Goal: Check status: Check status

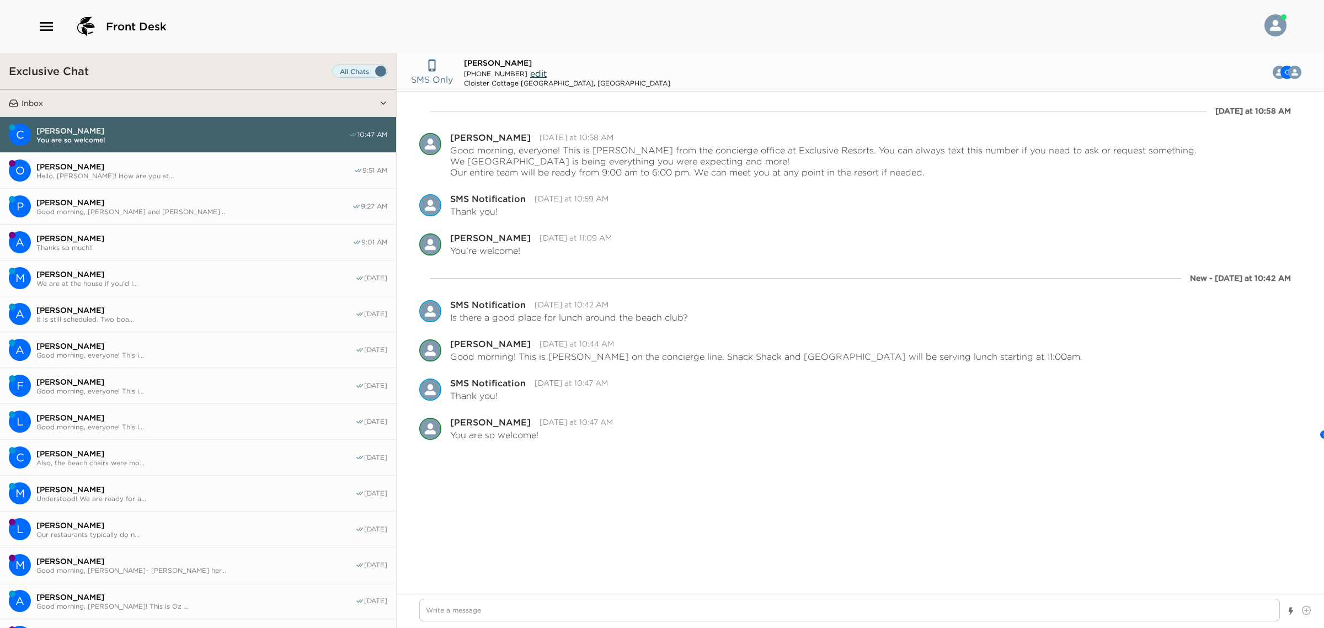
type textarea "x"
click at [39, 18] on icon "button" at bounding box center [47, 27] width 18 height 18
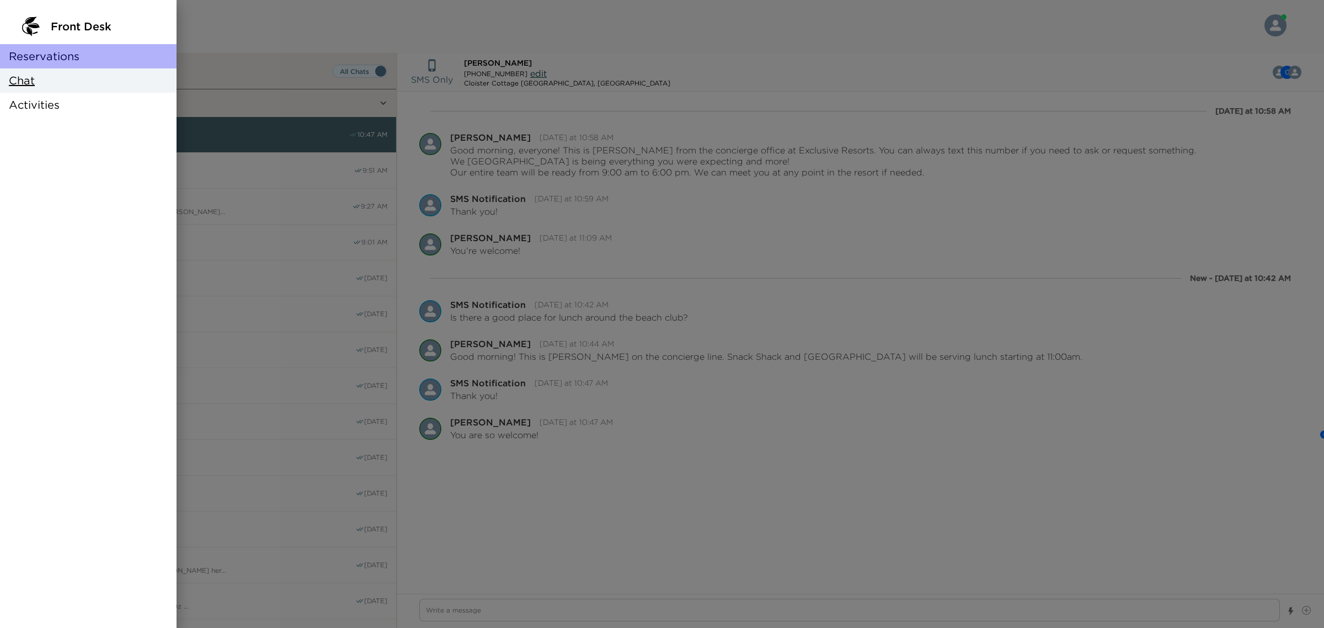
click at [75, 52] on span "Reservations" at bounding box center [44, 56] width 71 height 15
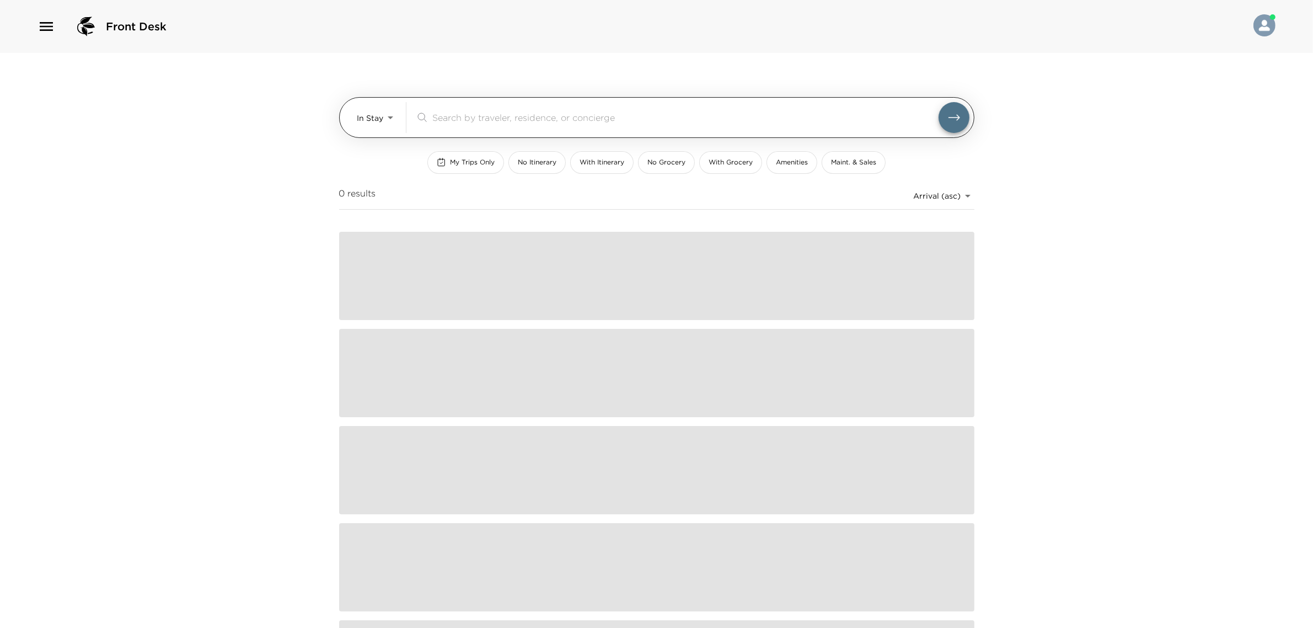
click at [370, 111] on body "Front Desk In Stay In-Stay ​ My Trips Only No Itinerary With Itinerary No Groce…" at bounding box center [656, 314] width 1313 height 628
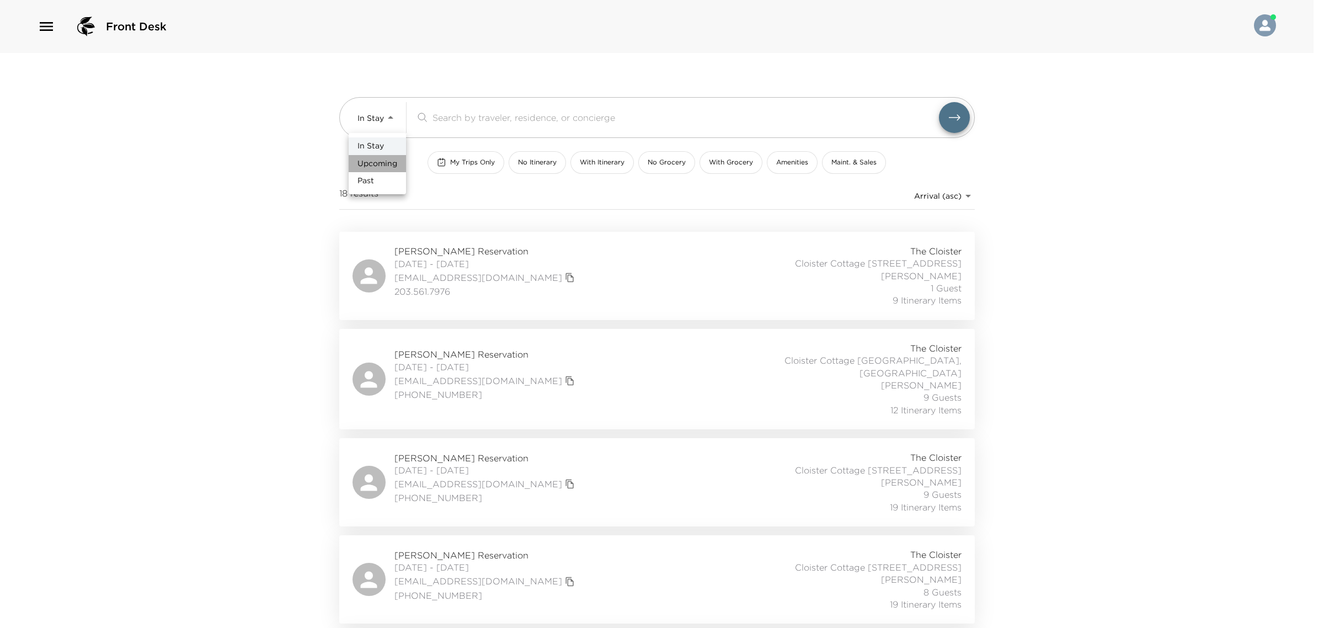
click at [389, 167] on span "Upcoming" at bounding box center [377, 163] width 40 height 11
type input "Upcoming"
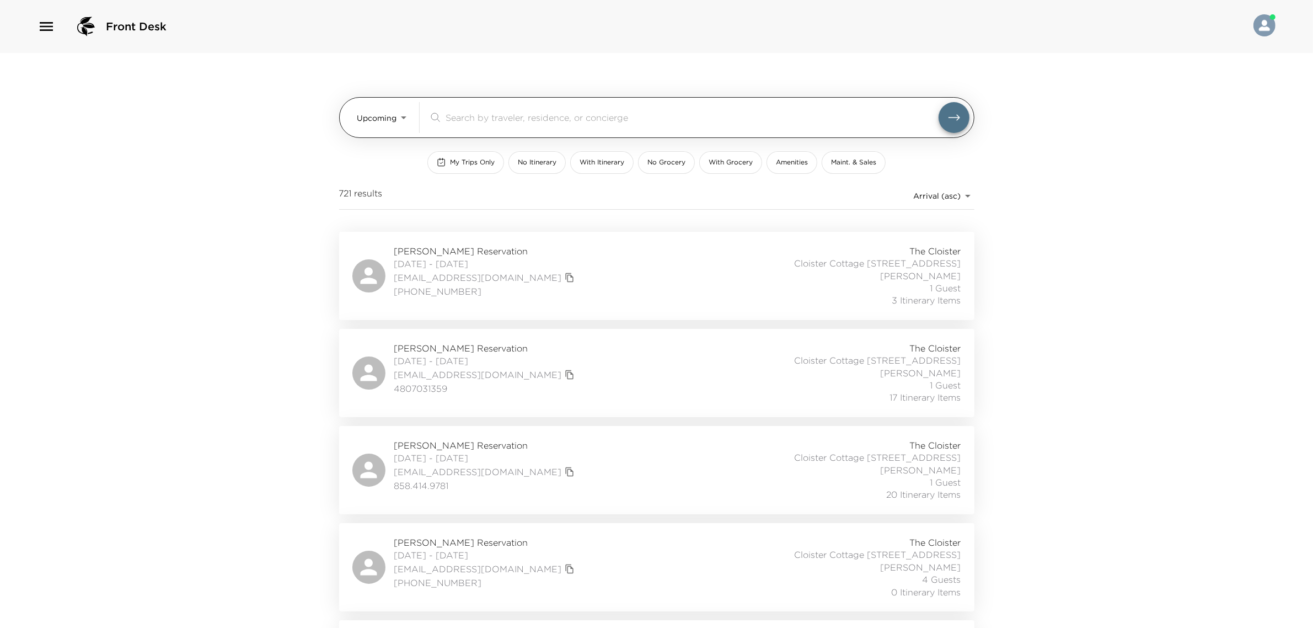
click at [508, 129] on div "​" at bounding box center [699, 117] width 541 height 31
click at [500, 121] on input "search" at bounding box center [692, 117] width 493 height 13
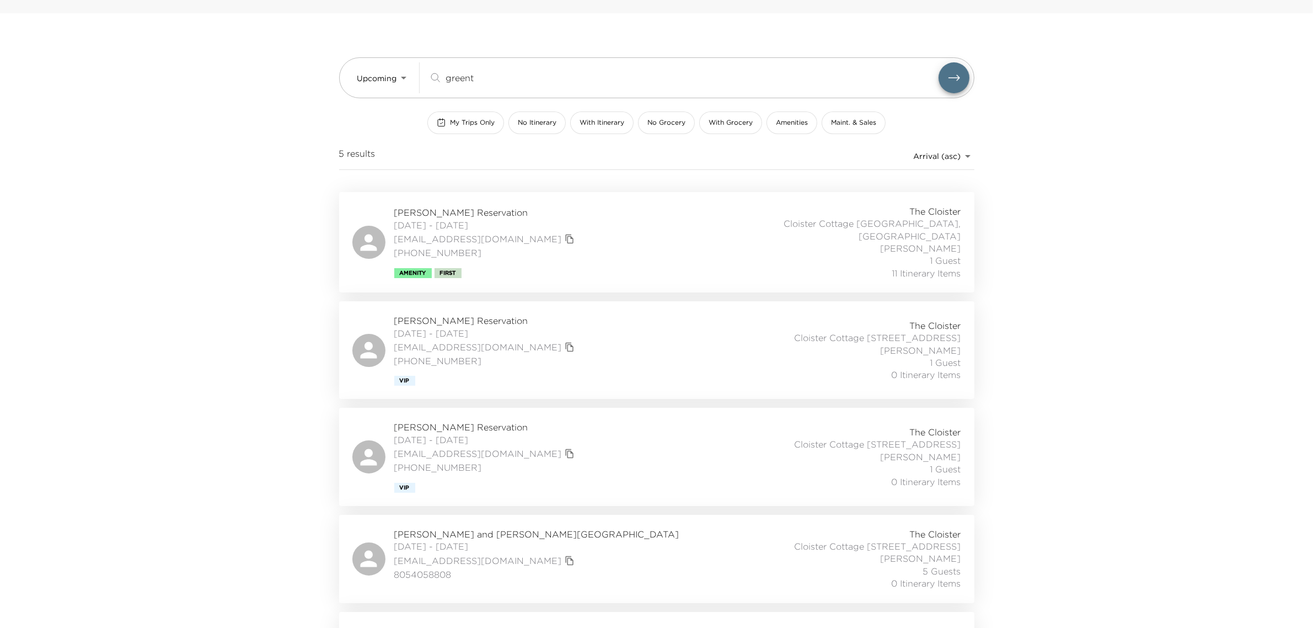
scroll to position [109, 0]
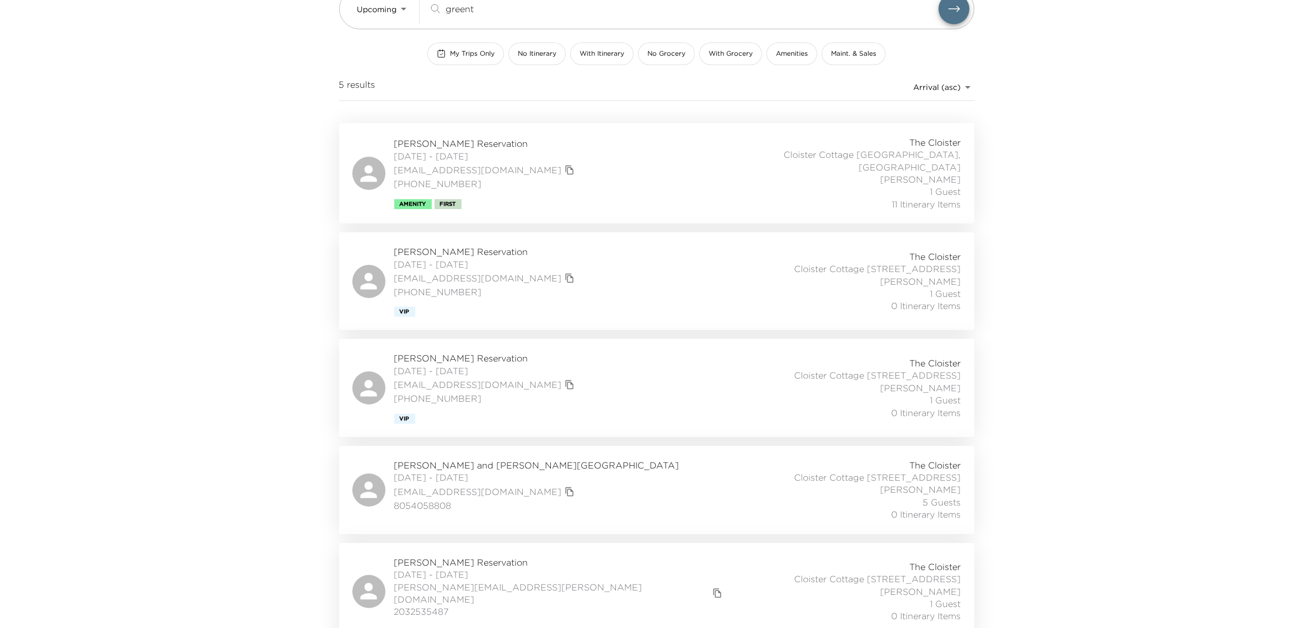
type input "greent"
click at [641, 183] on div "[PERSON_NAME] Reservation [DATE] - [DATE] [EMAIL_ADDRESS][DOMAIN_NAME] [PHONE_N…" at bounding box center [657, 173] width 609 height 74
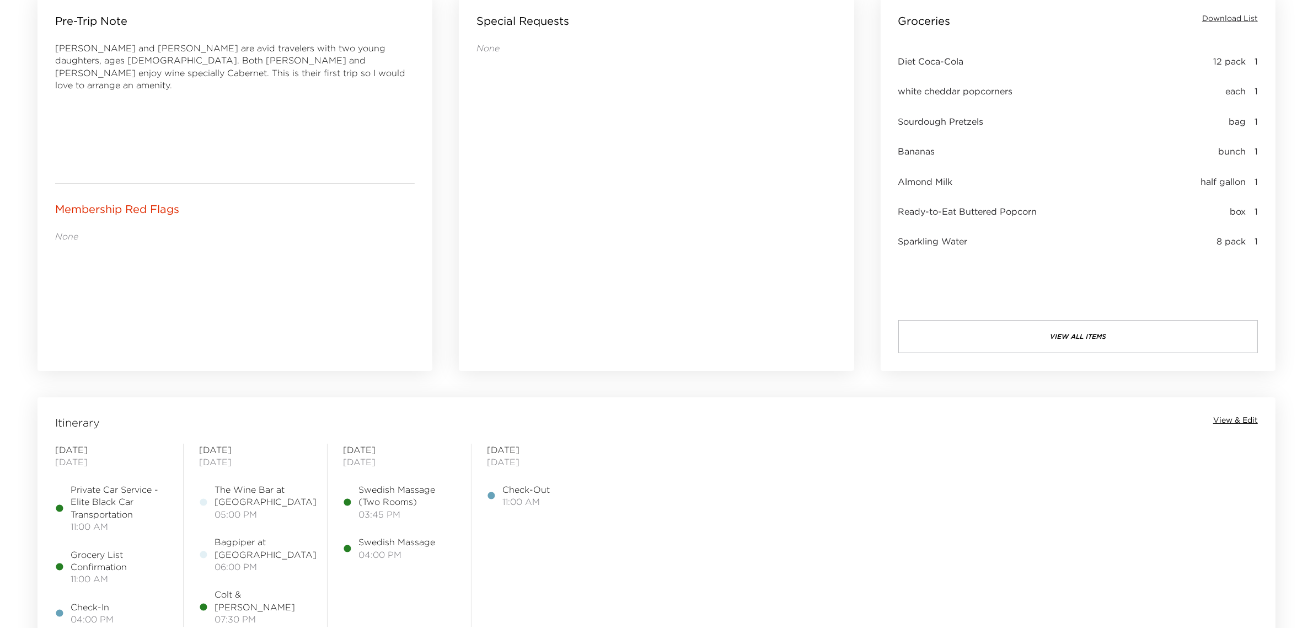
scroll to position [552, 0]
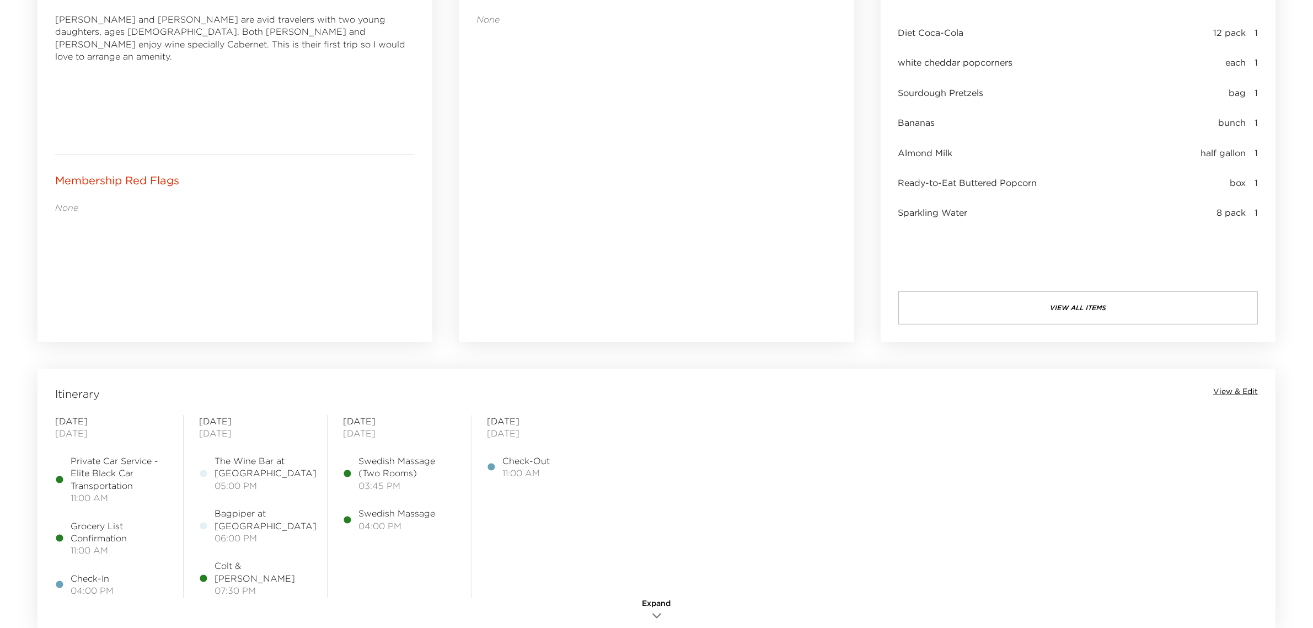
click at [1243, 393] on span "View & Edit" at bounding box center [1236, 391] width 45 height 11
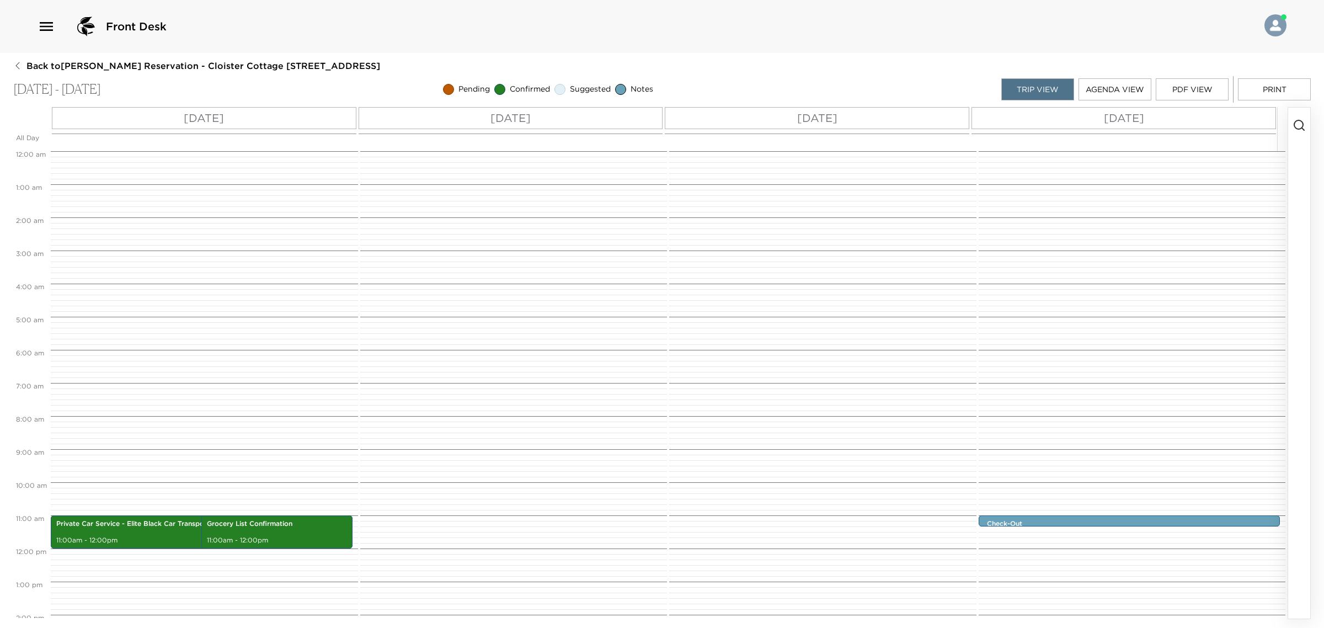
scroll to position [318, 0]
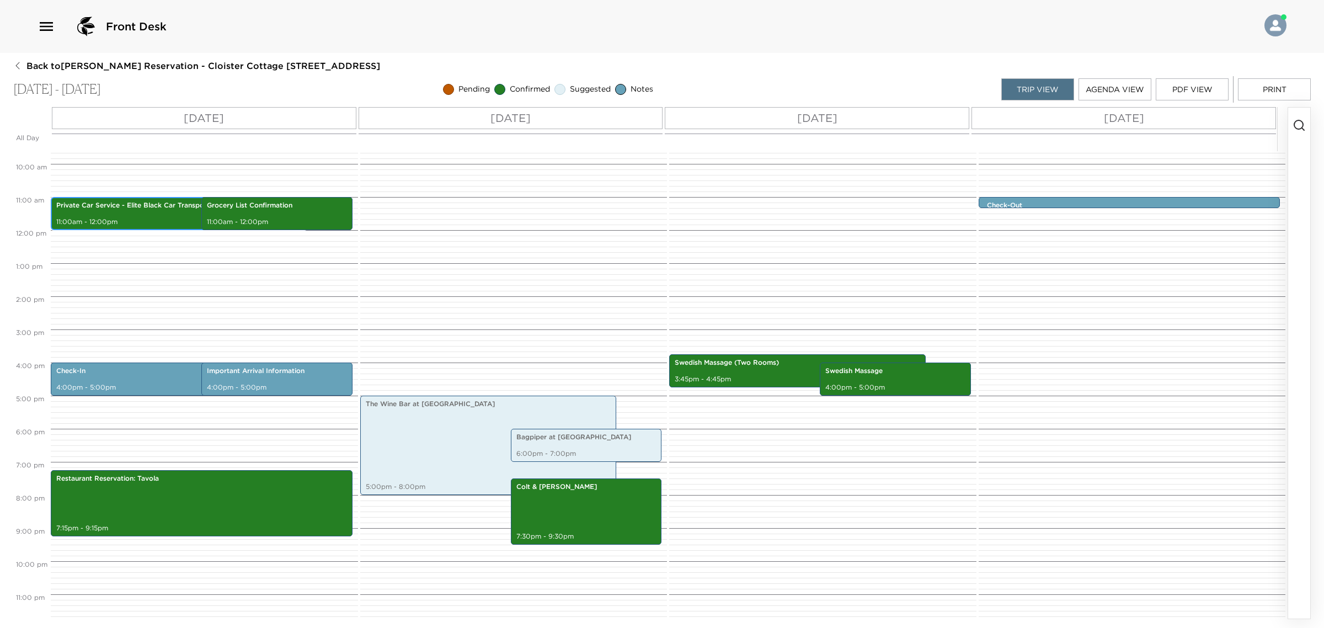
click at [163, 208] on p "Private Car Service - Elite Black Car Transportation" at bounding box center [178, 205] width 245 height 9
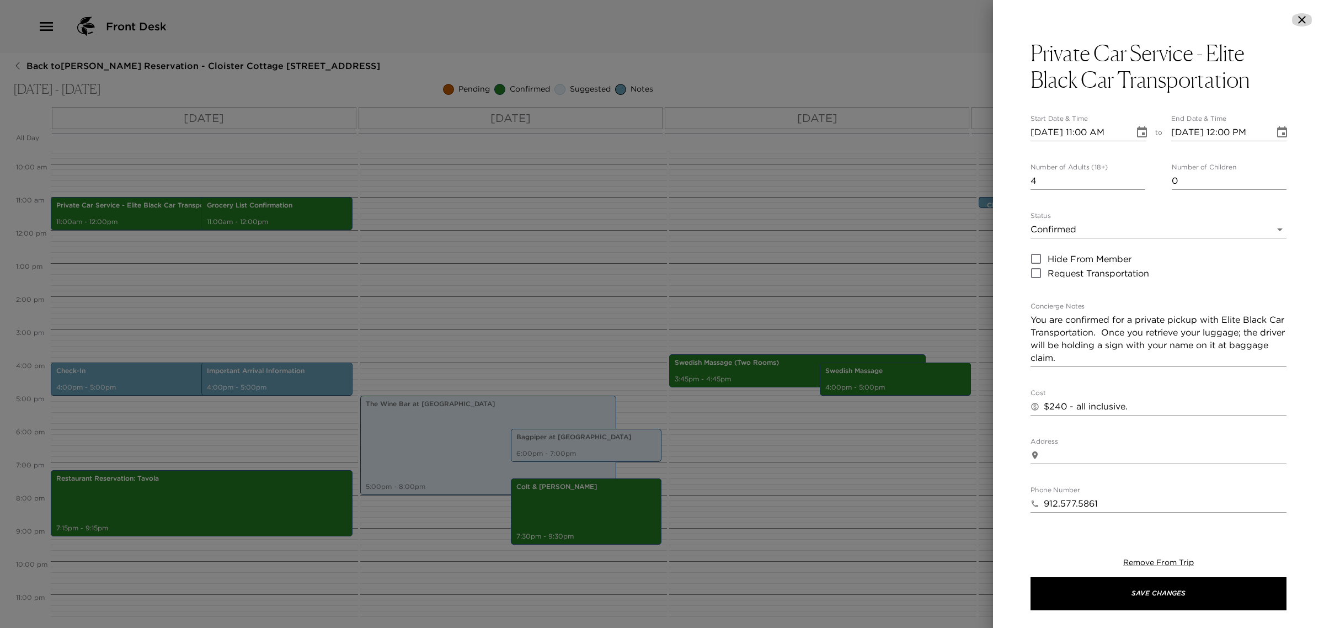
click at [1303, 24] on icon "button" at bounding box center [1301, 19] width 13 height 13
